Goal: Navigation & Orientation: Find specific page/section

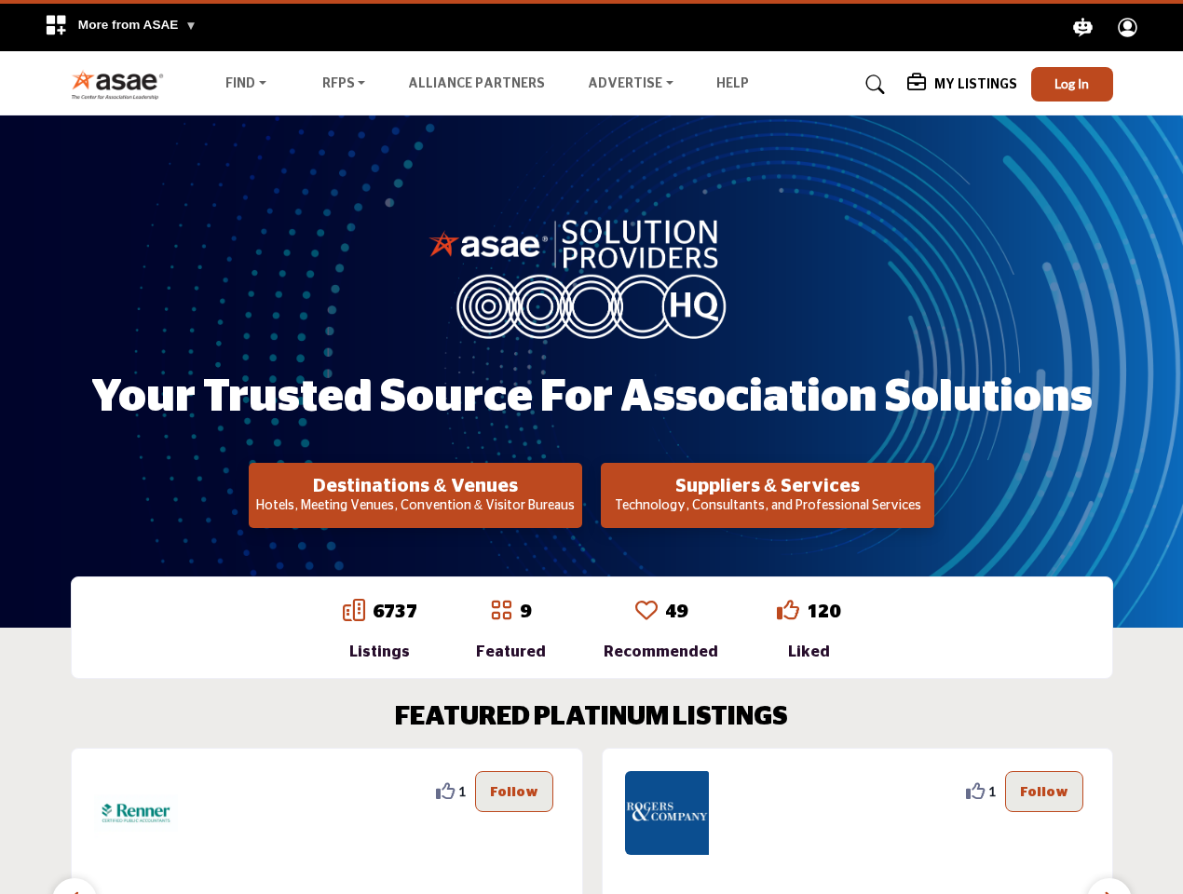
click at [120, 27] on span "More from ASAE" at bounding box center [137, 25] width 119 height 14
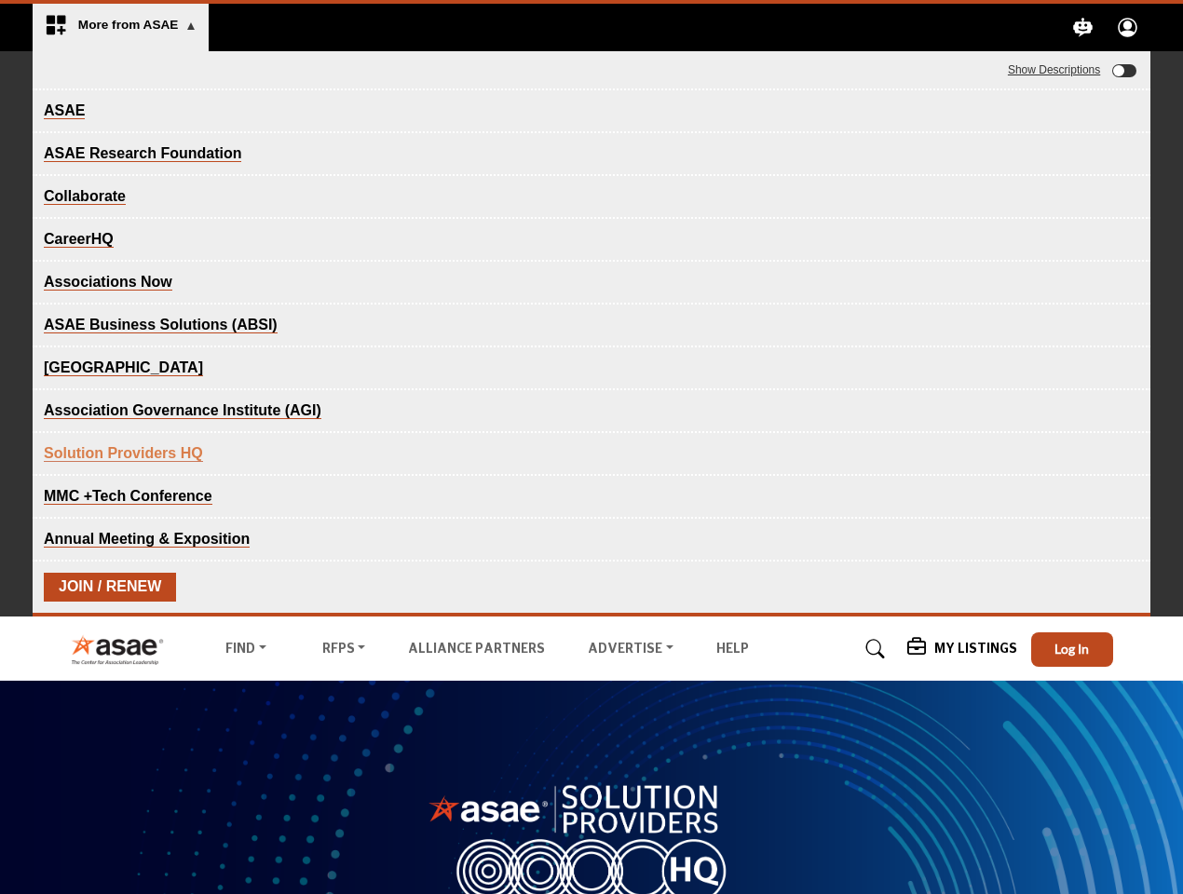
click at [1083, 27] on icon "Explore ASAE" at bounding box center [1084, 28] width 20 height 20
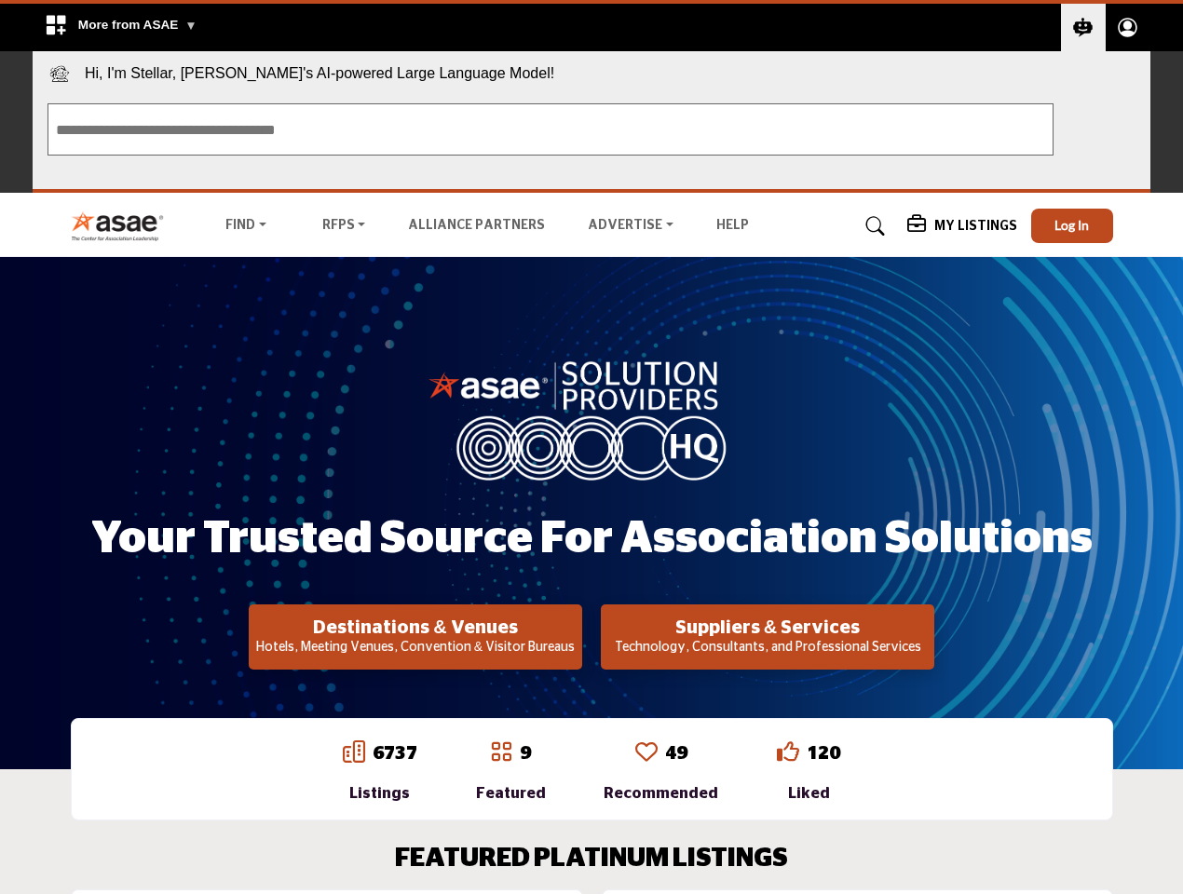
click at [1128, 27] on circle "Explore ASAE" at bounding box center [1127, 24] width 9 height 9
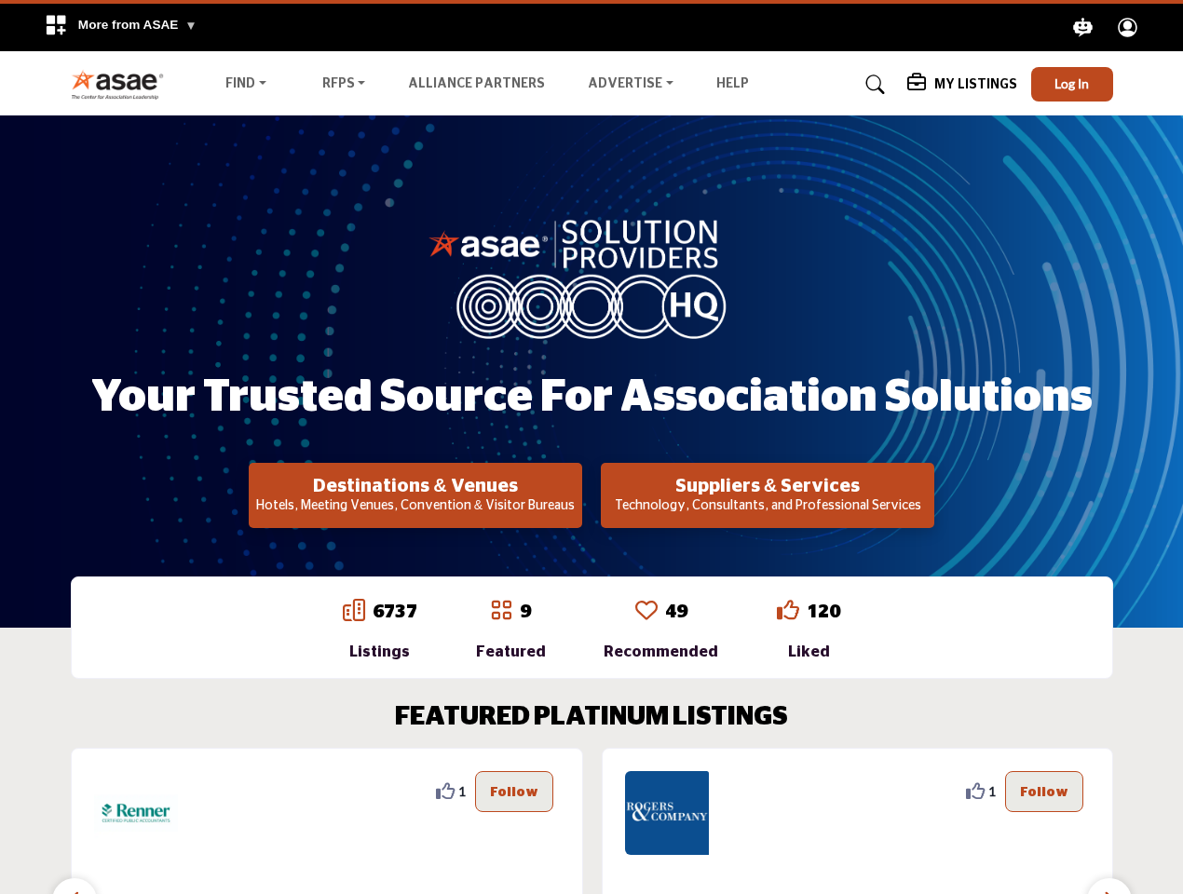
click at [1072, 84] on span "Hi, I'm Stellar, [PERSON_NAME]'s AI-powered Large Language Model!" at bounding box center [592, 69] width 1118 height 37
click at [415, 495] on h2 "Destinations & Venues" at bounding box center [415, 486] width 322 height 22
click at [576, 495] on h2 "Suppliers & Services" at bounding box center [415, 486] width 322 height 22
click at [566, 820] on div "1" at bounding box center [327, 892] width 512 height 288
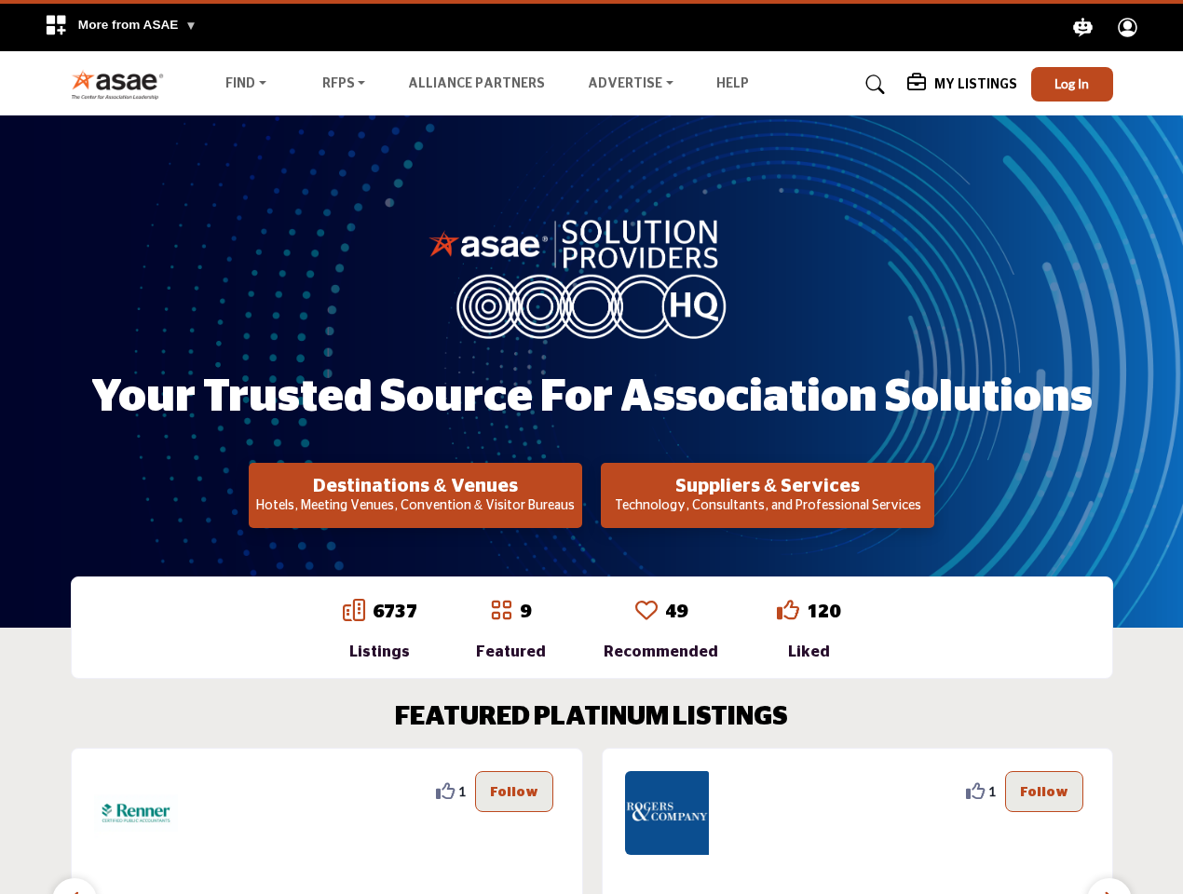
click at [0, 791] on section "FEATURED PLATINUM LISTINGS 2 2 Follow Following Richmond Region Tourism ... Vie…" at bounding box center [591, 869] width 1183 height 408
click at [0, 792] on section "FEATURED PLATINUM LISTINGS 2 2 Follow Following Richmond Region Tourism ... Vie…" at bounding box center [591, 869] width 1183 height 408
